Goal: Information Seeking & Learning: Understand process/instructions

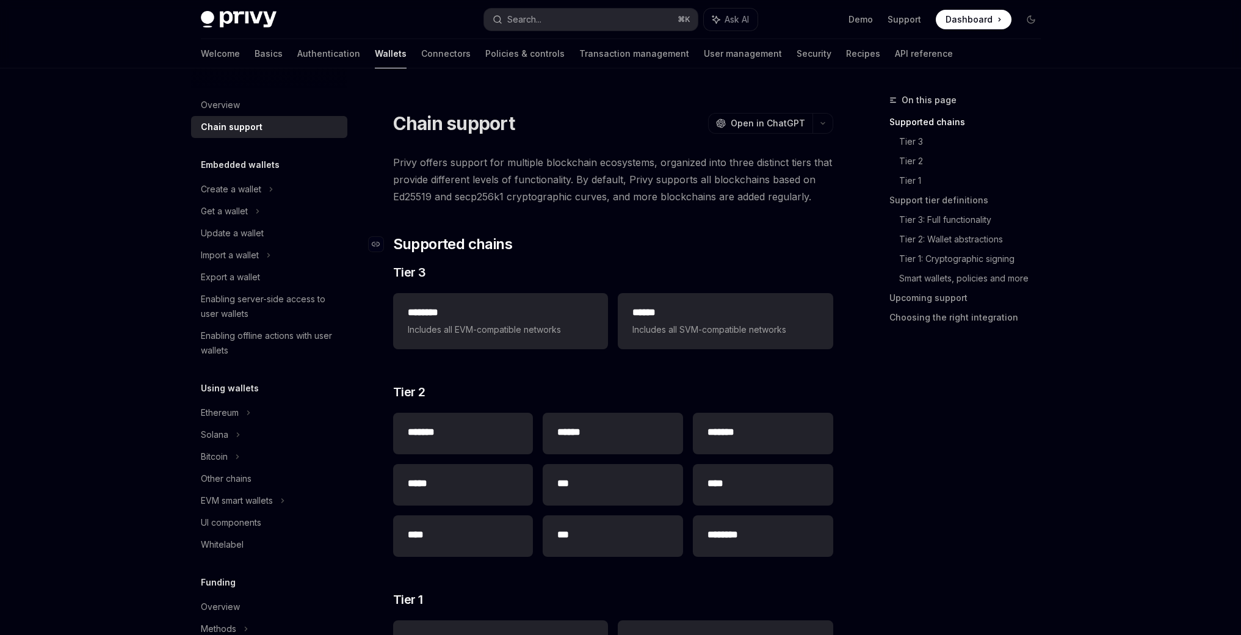
click at [615, 235] on h2 "​ Supported chains" at bounding box center [613, 244] width 440 height 20
click at [460, 244] on span "Supported chains" at bounding box center [452, 244] width 119 height 20
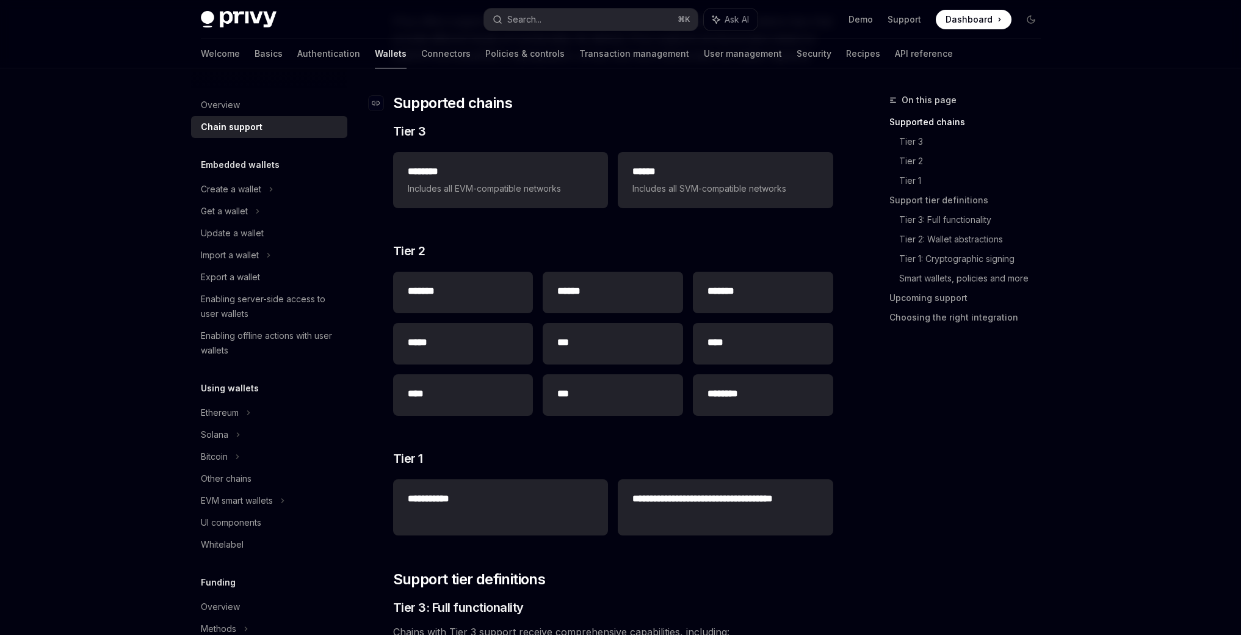
scroll to position [142, 0]
click at [632, 451] on h3 "​ Tier 1" at bounding box center [613, 457] width 440 height 17
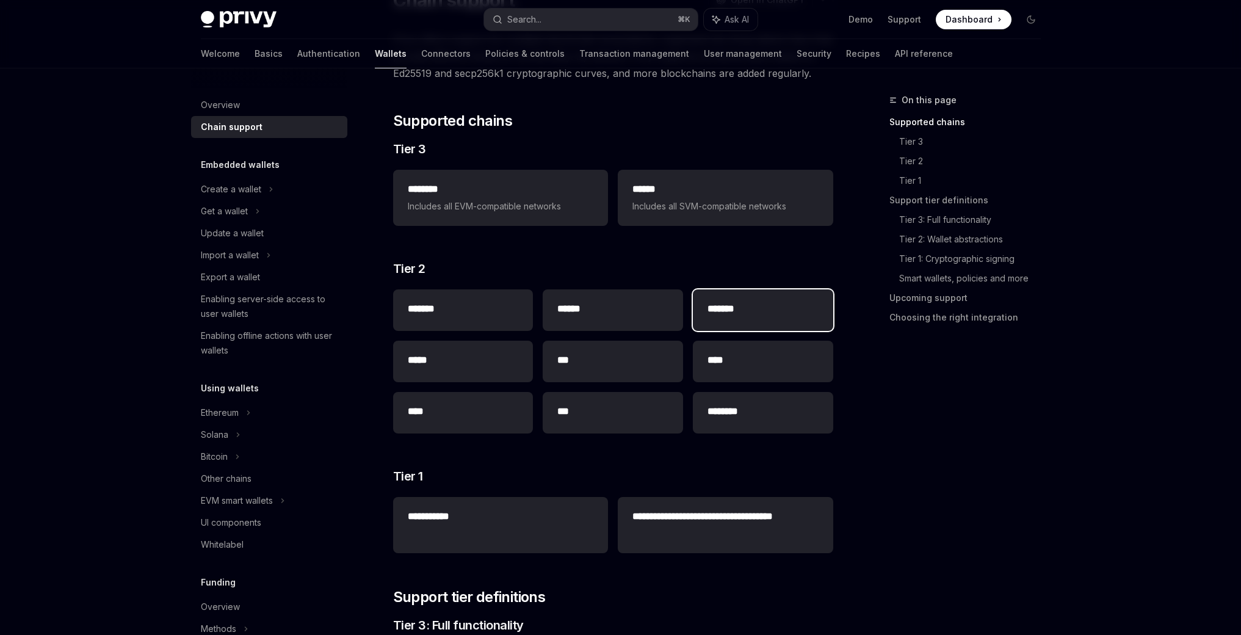
click at [778, 312] on h2 "*******" at bounding box center [763, 309] width 111 height 15
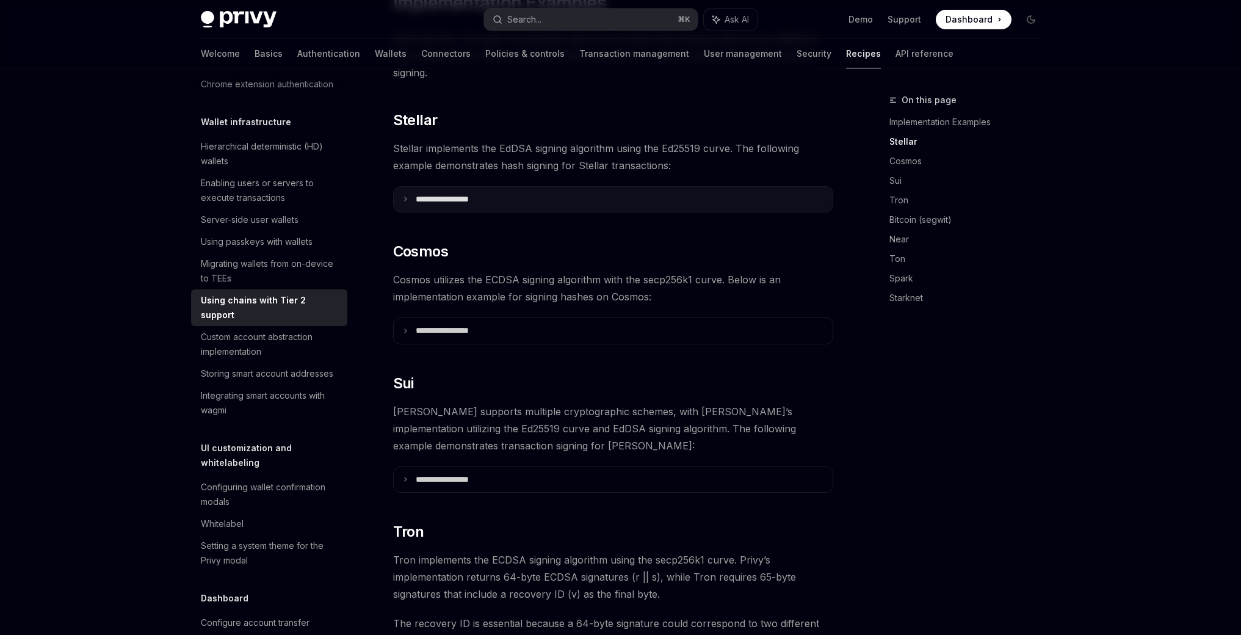
click at [499, 187] on summary "**********" at bounding box center [613, 200] width 439 height 26
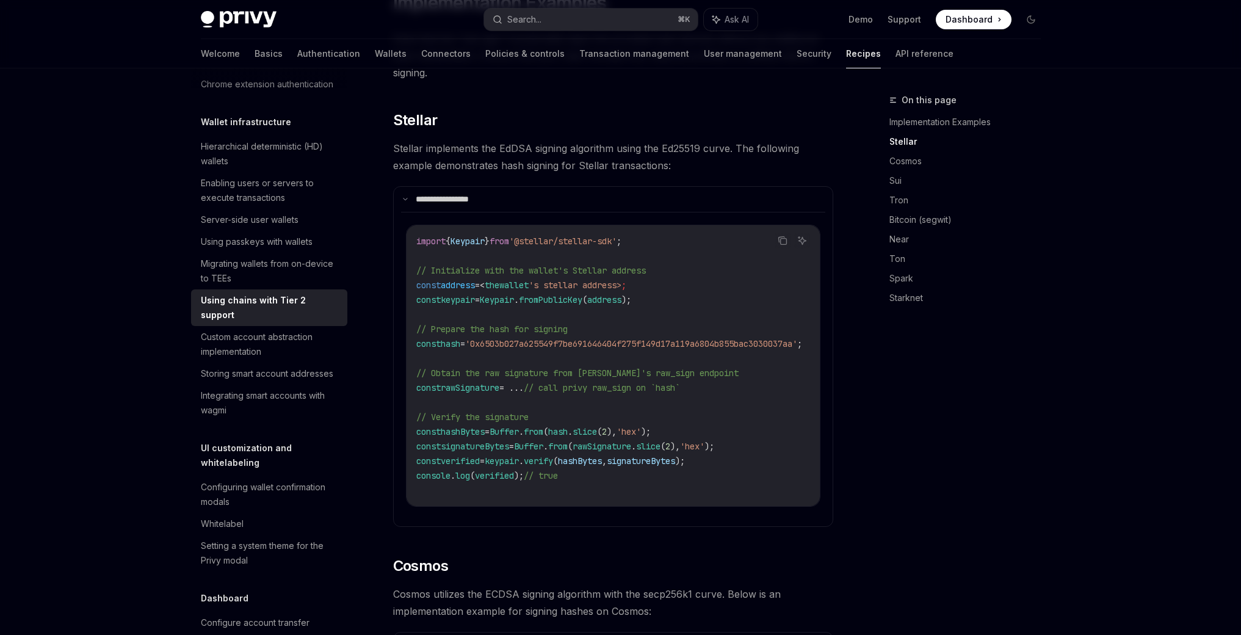
scroll to position [0, 0]
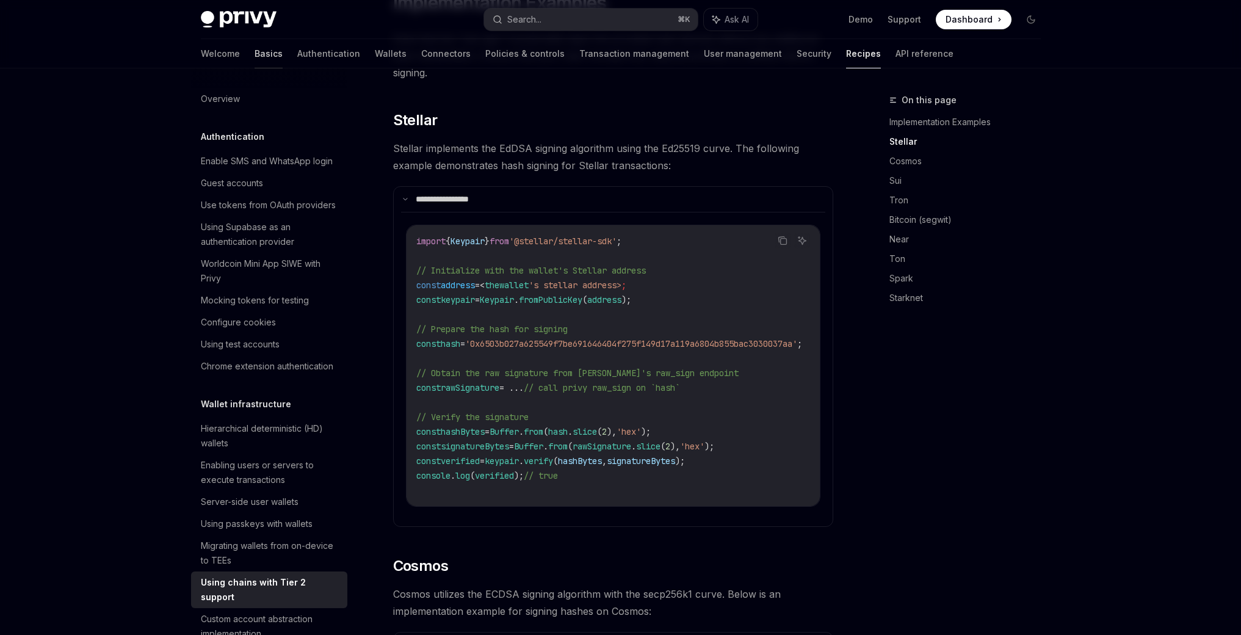
click at [255, 55] on link "Basics" at bounding box center [269, 53] width 28 height 29
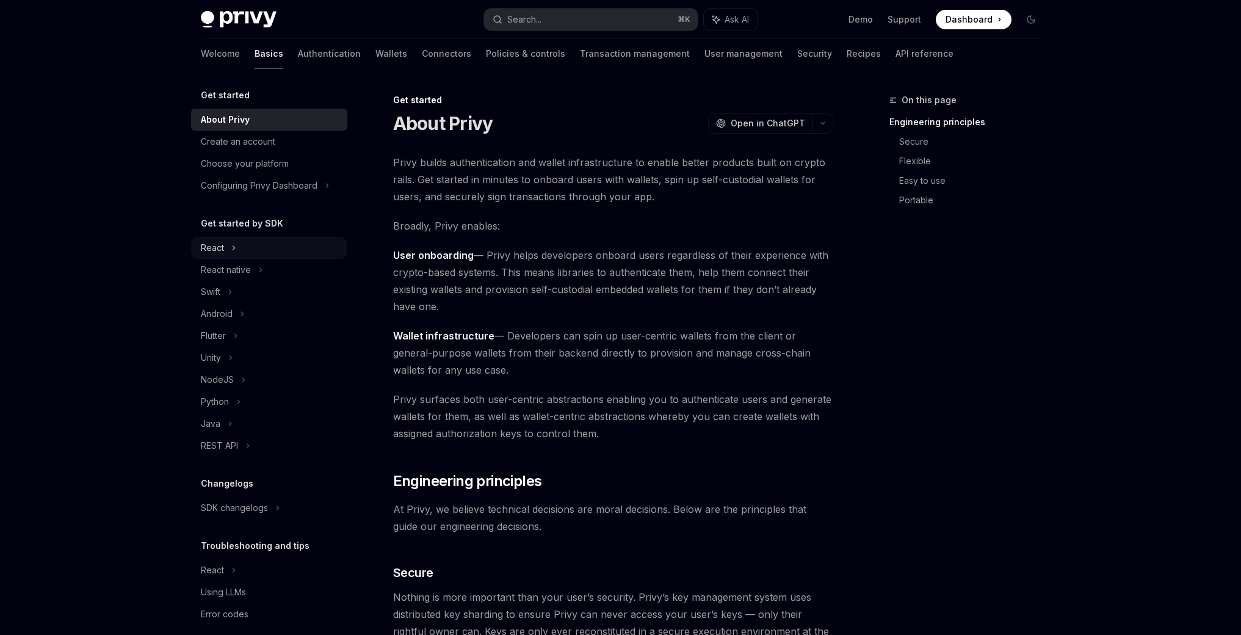
click at [275, 247] on div "React" at bounding box center [269, 248] width 156 height 22
type textarea "*"
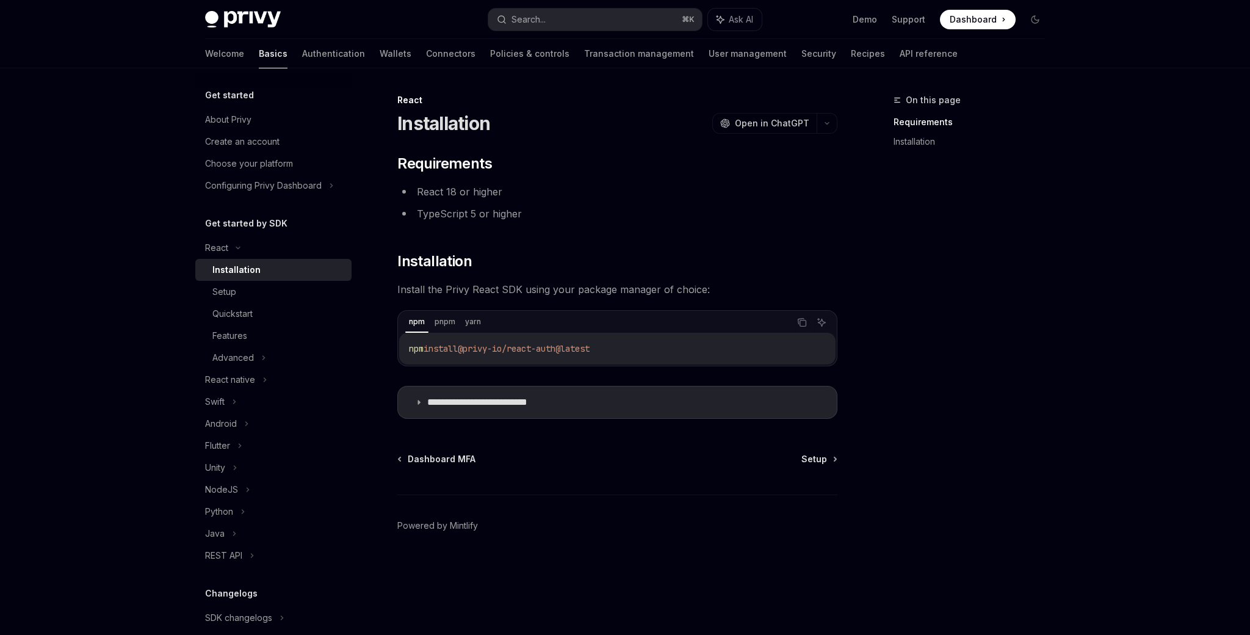
click at [515, 291] on span "Install the Privy React SDK using your package manager of choice:" at bounding box center [617, 289] width 440 height 17
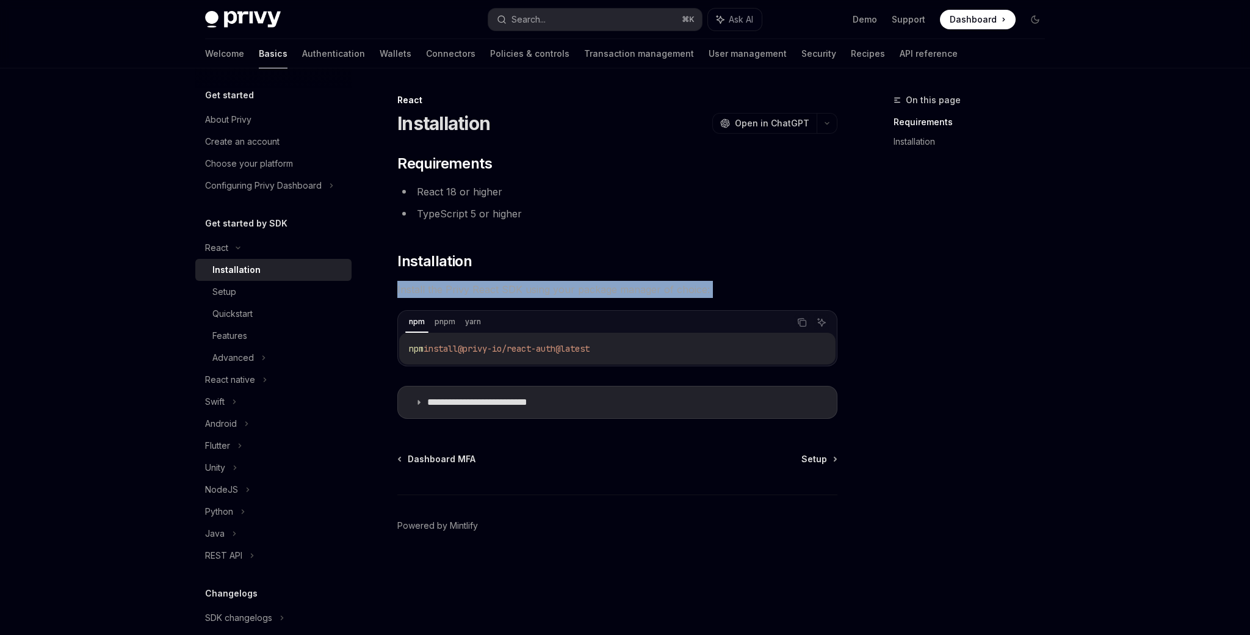
click at [515, 291] on span "Install the Privy React SDK using your package manager of choice:" at bounding box center [617, 289] width 440 height 17
click at [573, 292] on span "Install the Privy React SDK using your package manager of choice:" at bounding box center [617, 289] width 440 height 17
click at [555, 289] on span "Install the Privy React SDK using your package manager of choice:" at bounding box center [617, 289] width 440 height 17
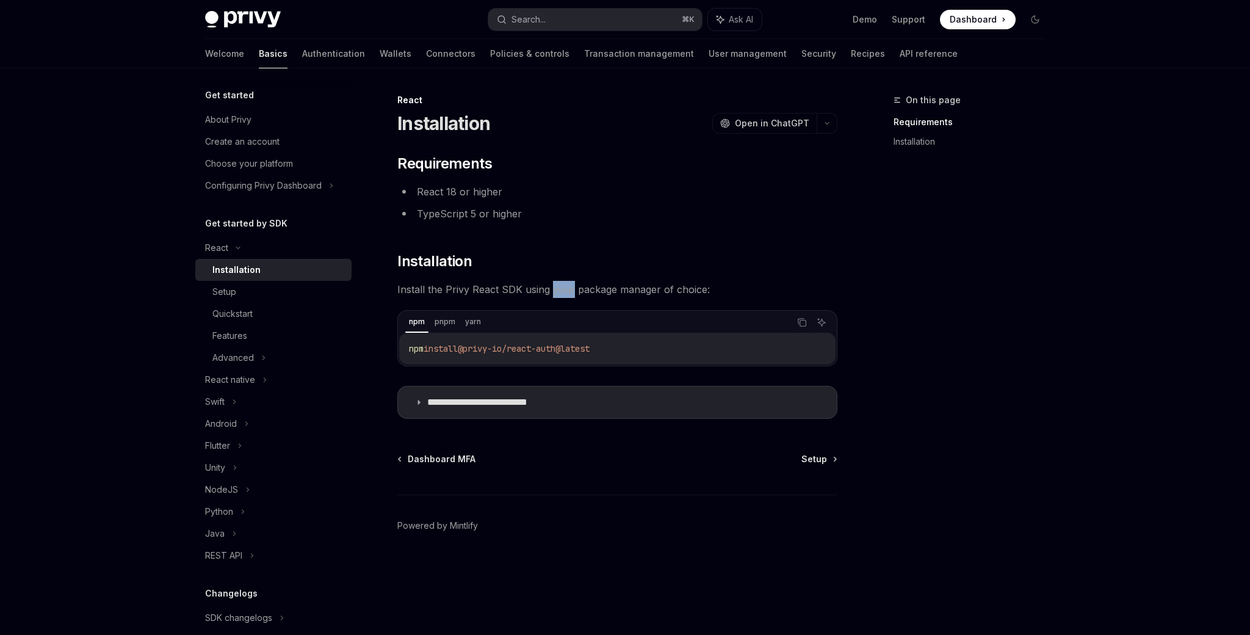
click at [555, 289] on span "Install the Privy React SDK using your package manager of choice:" at bounding box center [617, 289] width 440 height 17
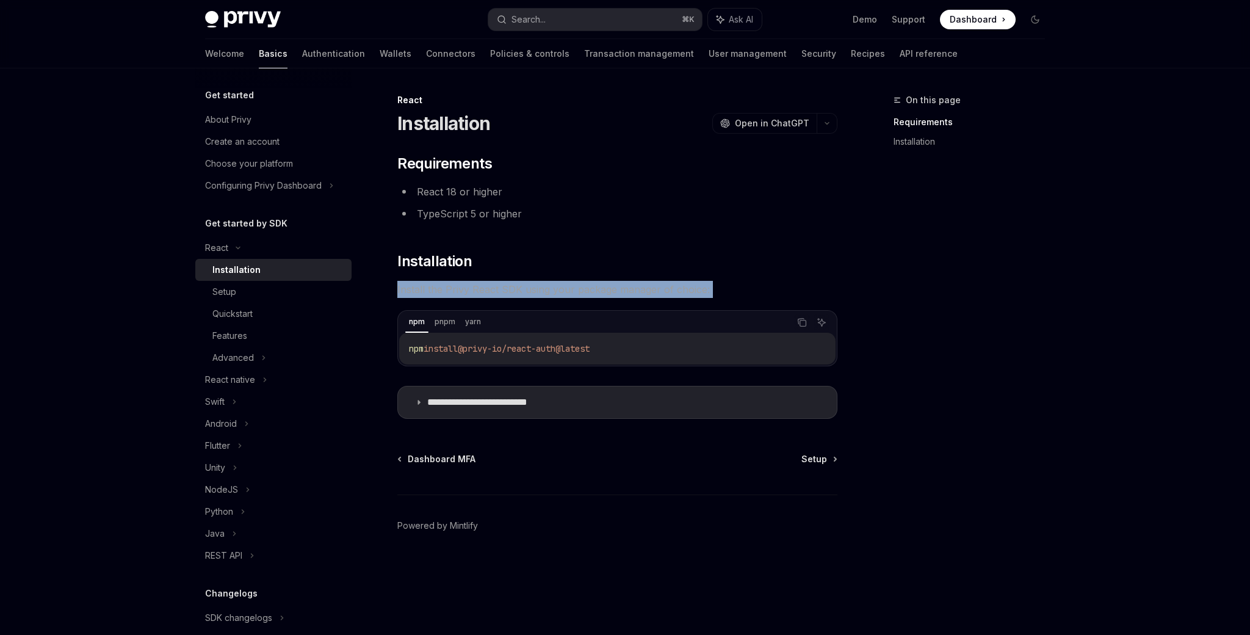
click at [555, 289] on span "Install the Privy React SDK using your package manager of choice:" at bounding box center [617, 289] width 440 height 17
click at [546, 289] on span "Install the Privy React SDK using your package manager of choice:" at bounding box center [617, 289] width 440 height 17
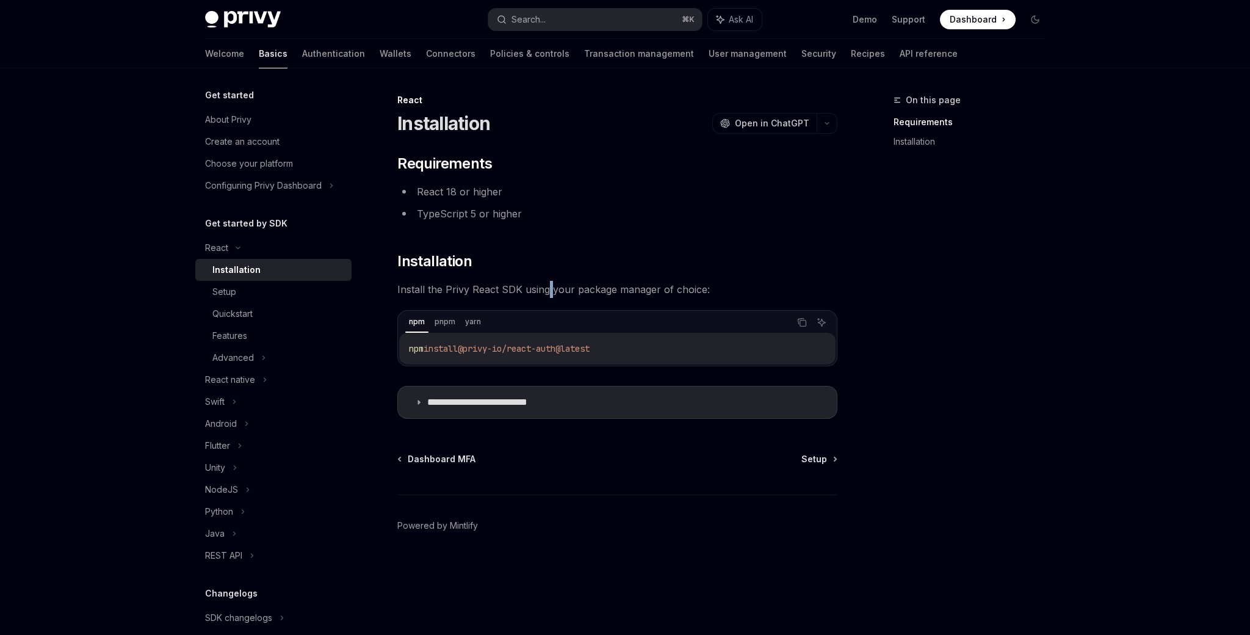
click at [546, 289] on span "Install the Privy React SDK using your package manager of choice:" at bounding box center [617, 289] width 440 height 17
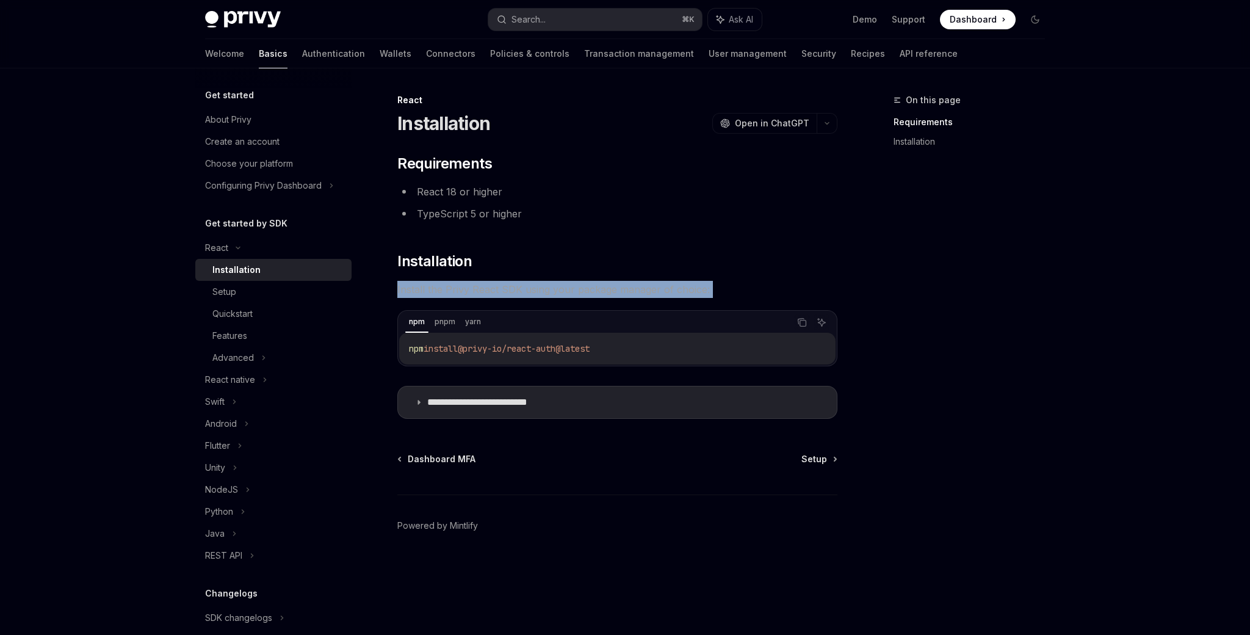
click at [546, 289] on span "Install the Privy React SDK using your package manager of choice:" at bounding box center [617, 289] width 440 height 17
click at [526, 289] on span "Install the Privy React SDK using your package manager of choice:" at bounding box center [617, 289] width 440 height 17
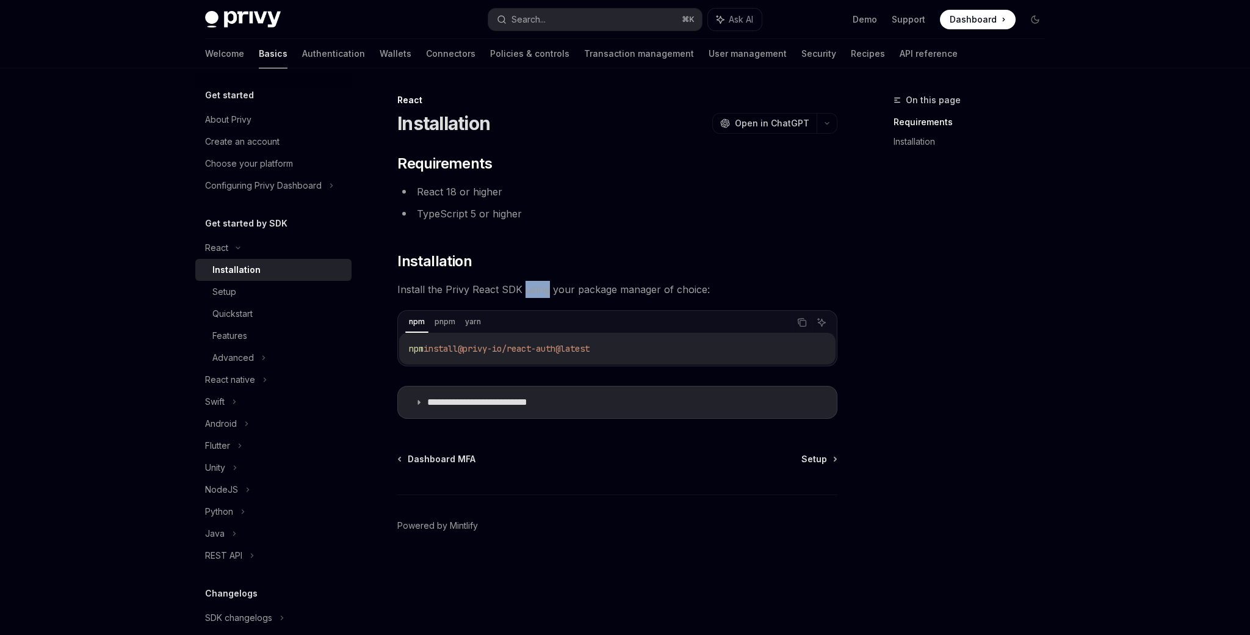
click at [526, 289] on span "Install the Privy React SDK using your package manager of choice:" at bounding box center [617, 289] width 440 height 17
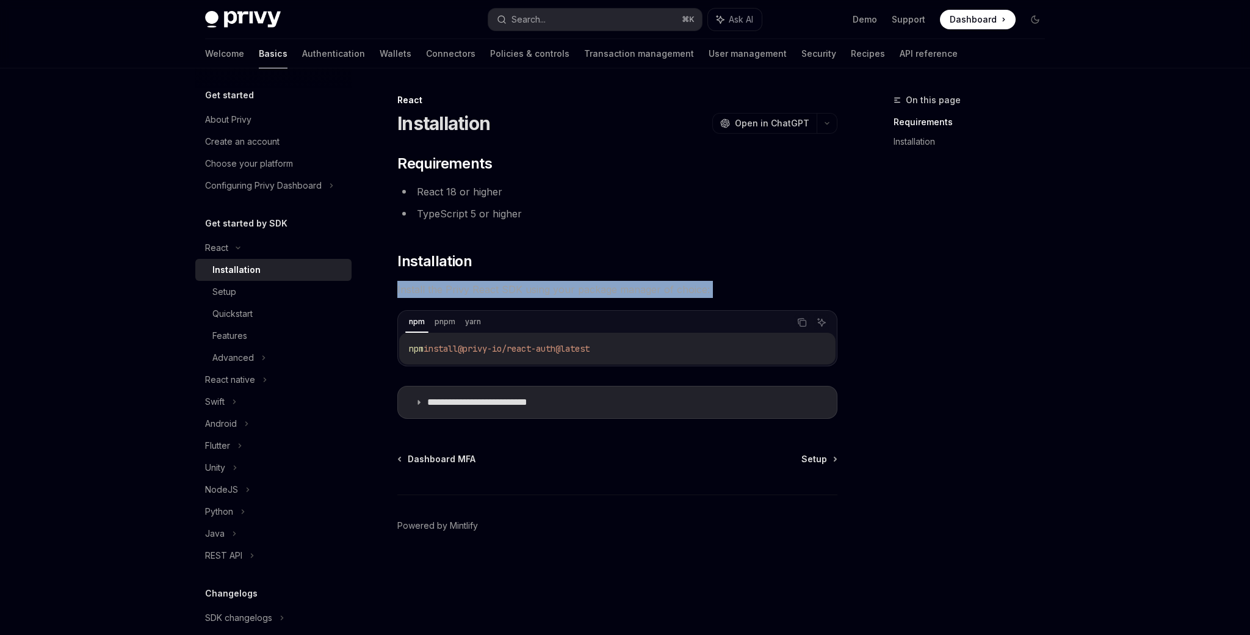
click at [526, 289] on span "Install the Privy React SDK using your package manager of choice:" at bounding box center [617, 289] width 440 height 17
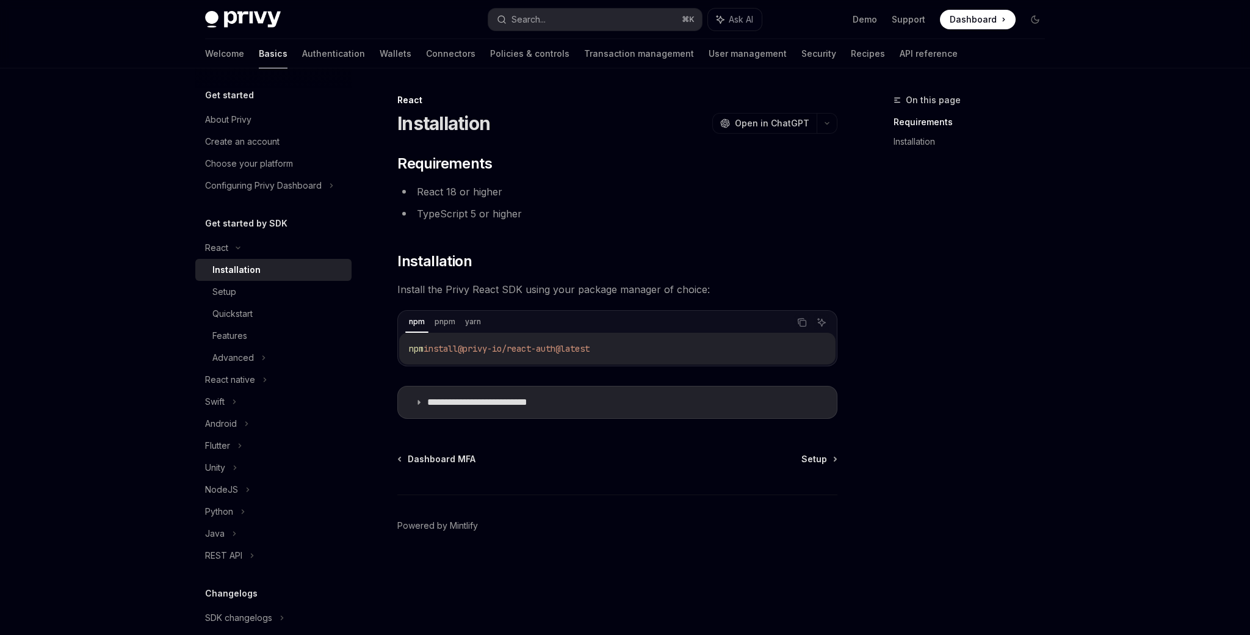
click at [587, 285] on span "Install the Privy React SDK using your package manager of choice:" at bounding box center [617, 289] width 440 height 17
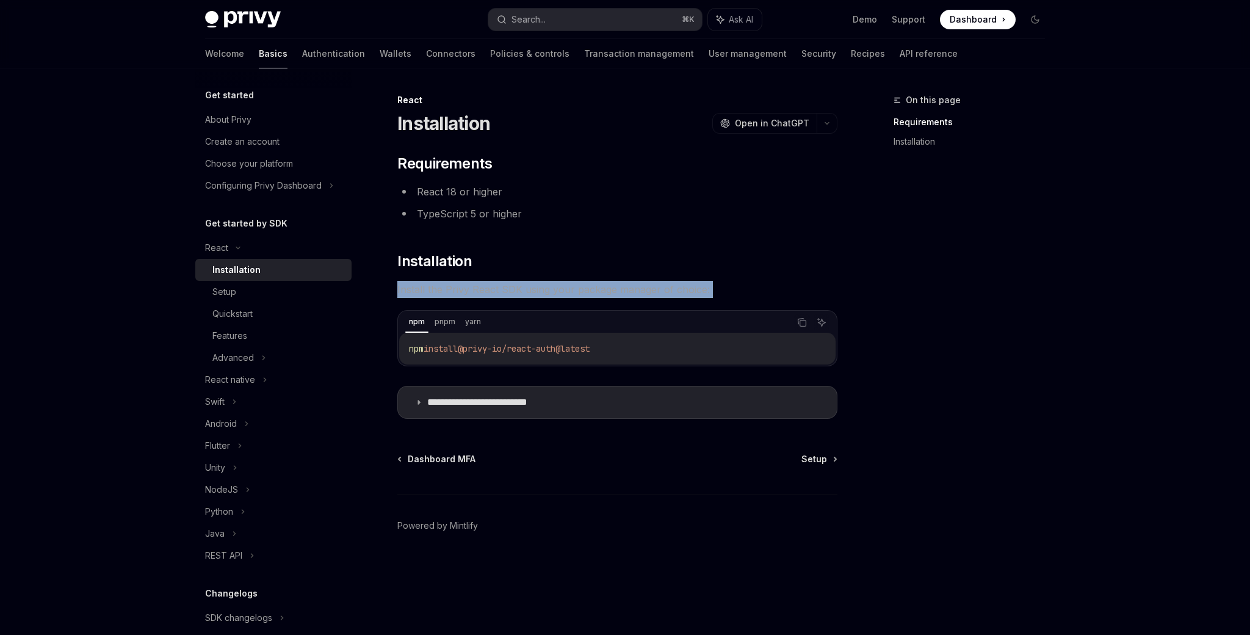
click at [587, 285] on span "Install the Privy React SDK using your package manager of choice:" at bounding box center [617, 289] width 440 height 17
click at [561, 286] on span "Install the Privy React SDK using your package manager of choice:" at bounding box center [617, 289] width 440 height 17
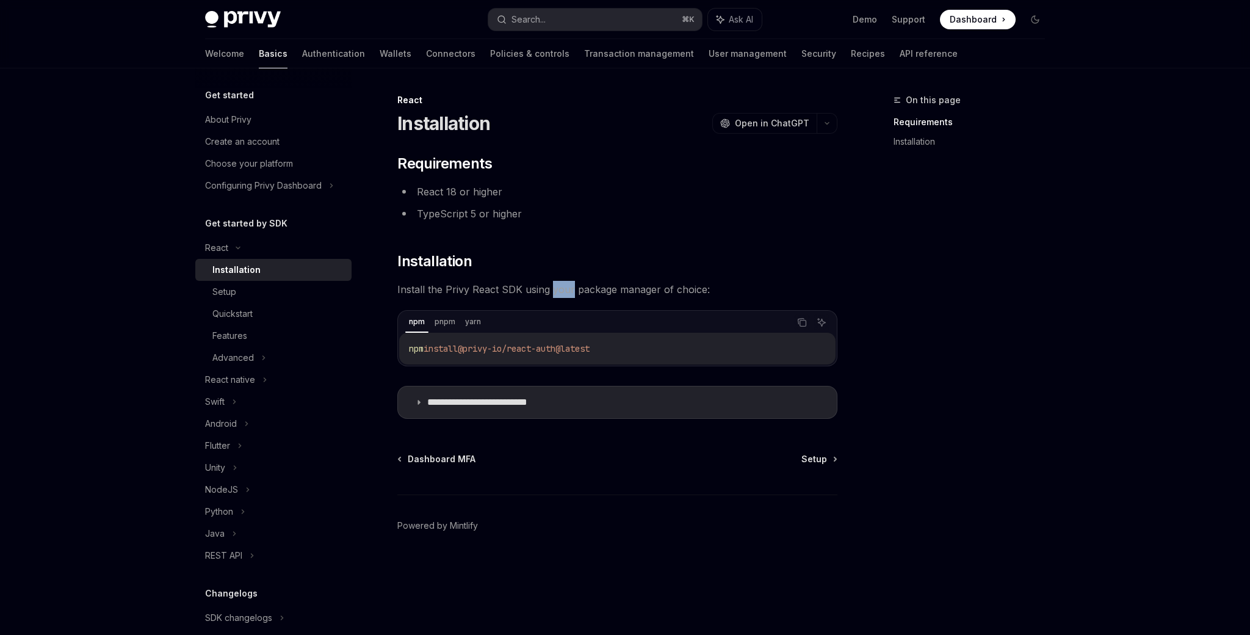
click at [561, 286] on span "Install the Privy React SDK using your package manager of choice:" at bounding box center [617, 289] width 440 height 17
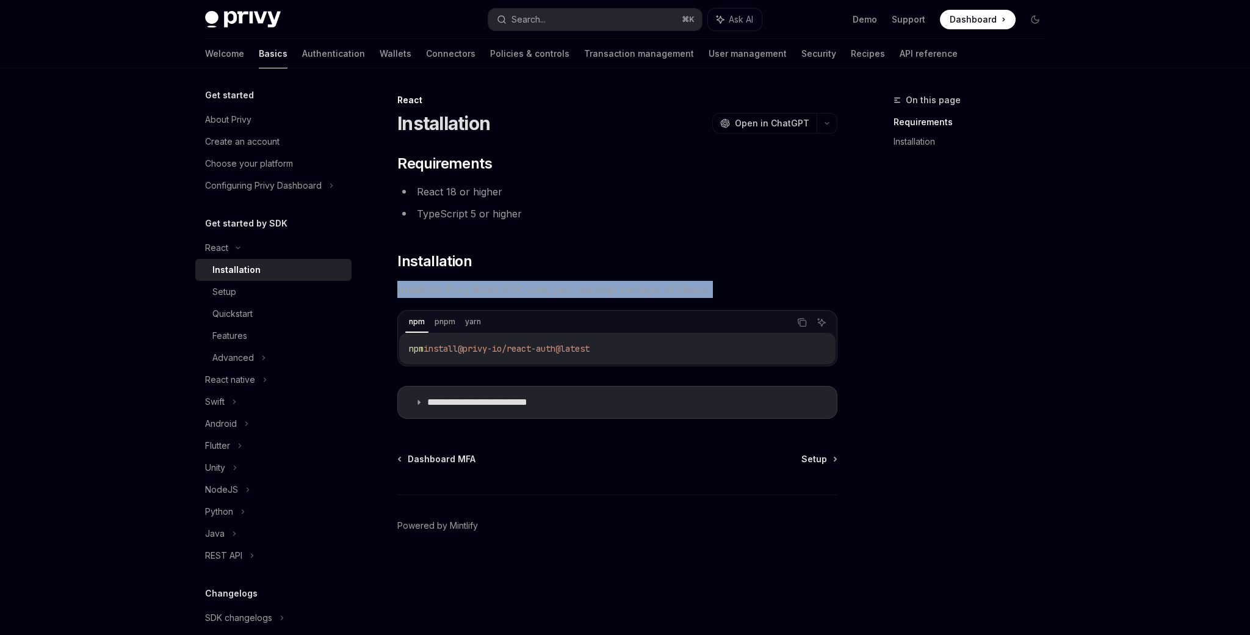
click at [561, 286] on span "Install the Privy React SDK using your package manager of choice:" at bounding box center [617, 289] width 440 height 17
click at [602, 287] on span "Install the Privy React SDK using your package manager of choice:" at bounding box center [617, 289] width 440 height 17
click at [551, 291] on span "Install the Privy React SDK using your package manager of choice:" at bounding box center [617, 289] width 440 height 17
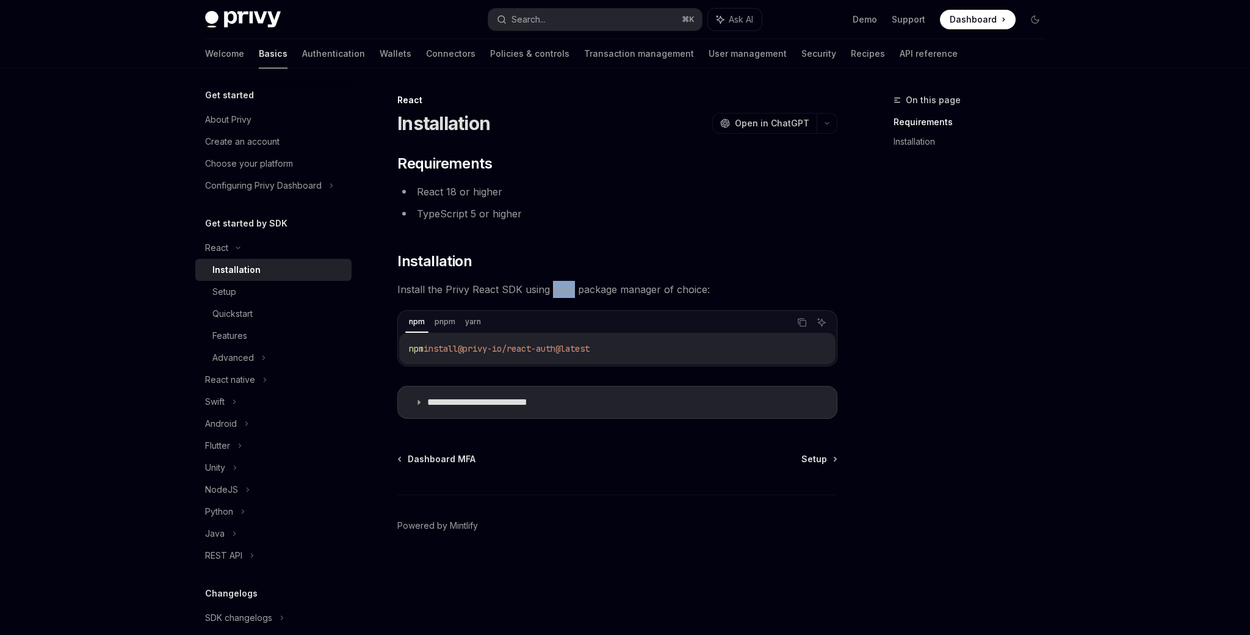
click at [551, 291] on span "Install the Privy React SDK using your package manager of choice:" at bounding box center [617, 289] width 440 height 17
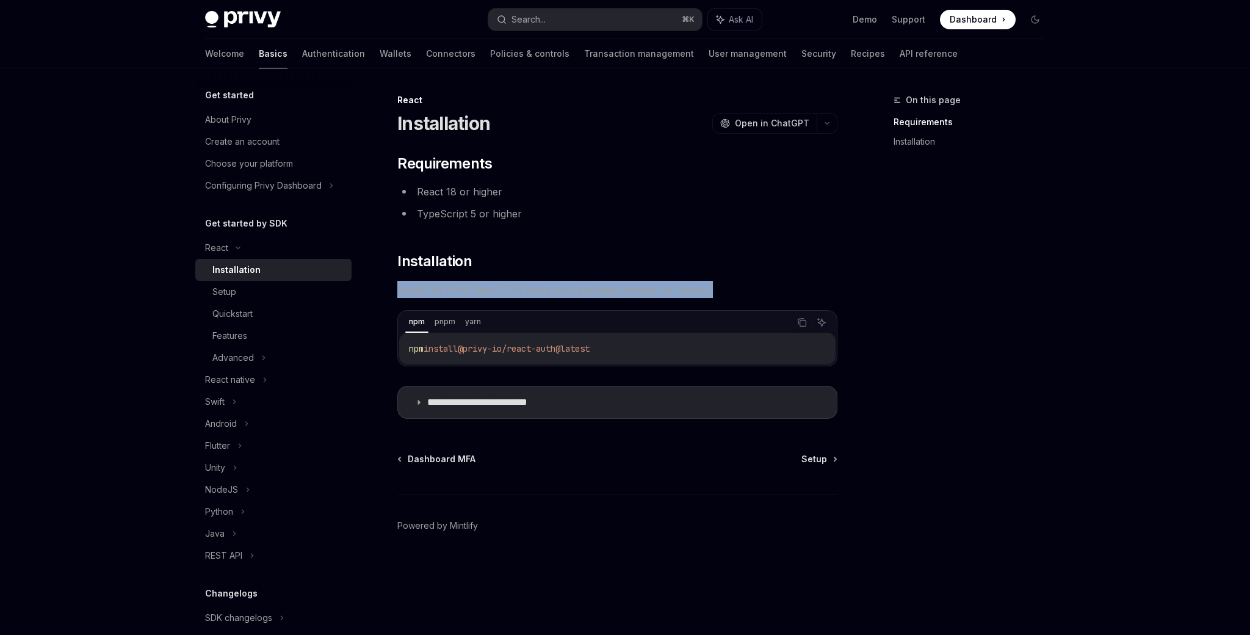
click at [551, 291] on span "Install the Privy React SDK using your package manager of choice:" at bounding box center [617, 289] width 440 height 17
click at [600, 289] on span "Install the Privy React SDK using your package manager of choice:" at bounding box center [617, 289] width 440 height 17
click at [567, 289] on span "Install the Privy React SDK using your package manager of choice:" at bounding box center [617, 289] width 440 height 17
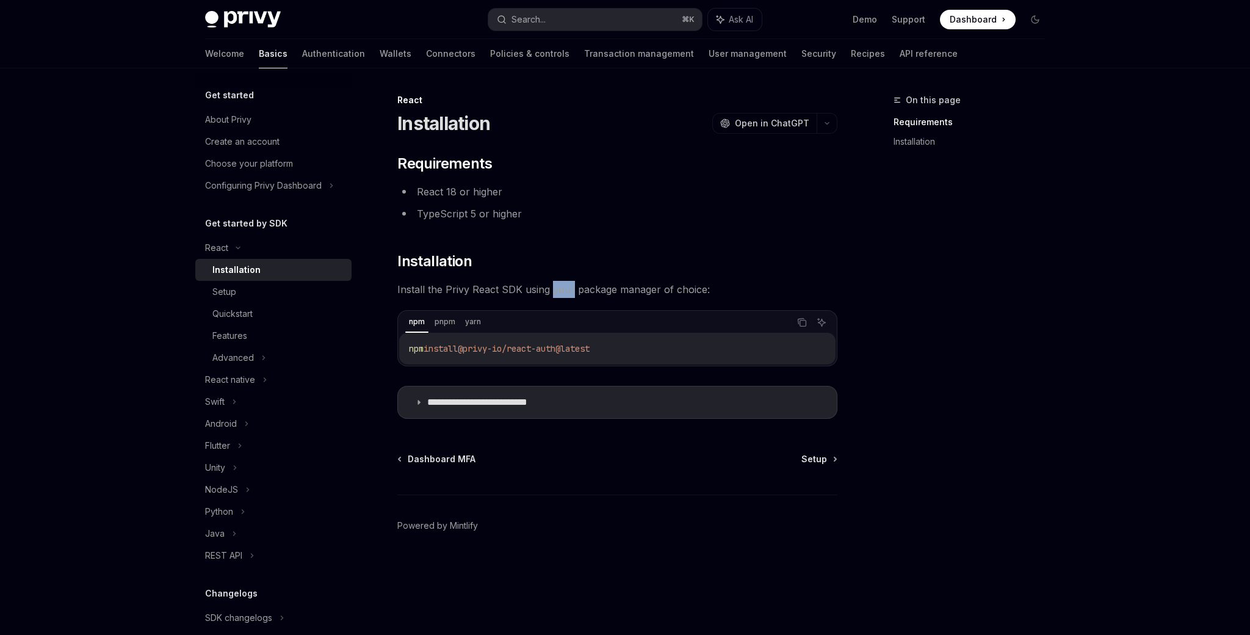
click at [567, 289] on span "Install the Privy React SDK using your package manager of choice:" at bounding box center [617, 289] width 440 height 17
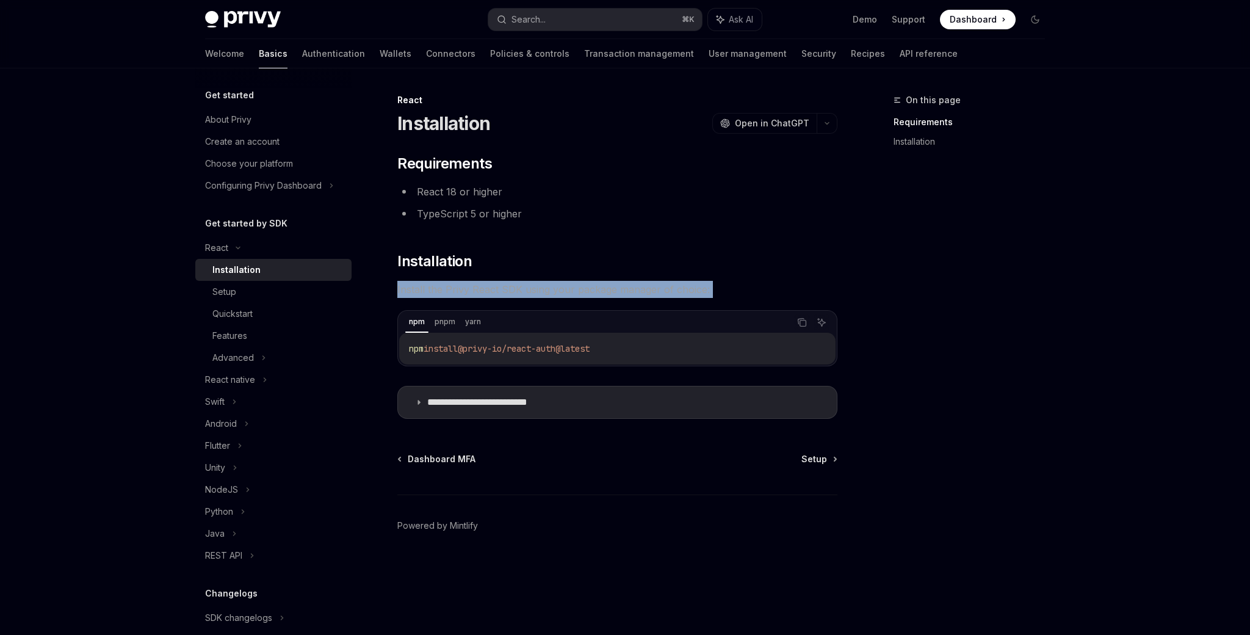
click at [567, 289] on span "Install the Privy React SDK using your package manager of choice:" at bounding box center [617, 289] width 440 height 17
click at [605, 285] on span "Install the Privy React SDK using your package manager of choice:" at bounding box center [617, 289] width 440 height 17
